Goal: Check status: Check status

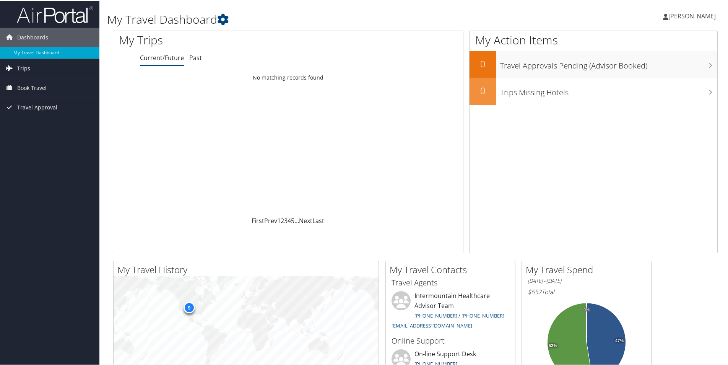
click at [51, 64] on link "Trips" at bounding box center [49, 67] width 99 height 19
click at [32, 70] on link "Trips" at bounding box center [49, 67] width 99 height 19
click at [29, 72] on span "Trips" at bounding box center [23, 67] width 13 height 19
click at [34, 93] on link "Past Trips" at bounding box center [49, 94] width 99 height 11
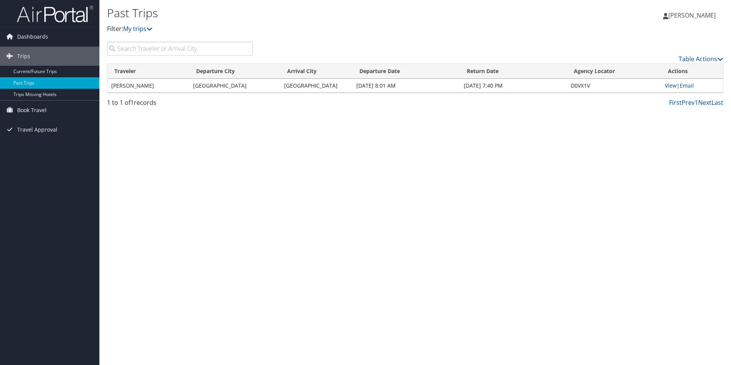
click at [187, 82] on td "SANTANA SALAS" at bounding box center [148, 86] width 82 height 14
click at [226, 82] on td "Denver" at bounding box center [234, 86] width 91 height 14
click at [130, 84] on td "SANTANA SALAS" at bounding box center [148, 86] width 82 height 14
click at [672, 87] on link "View" at bounding box center [671, 85] width 12 height 7
